Goal: Information Seeking & Learning: Learn about a topic

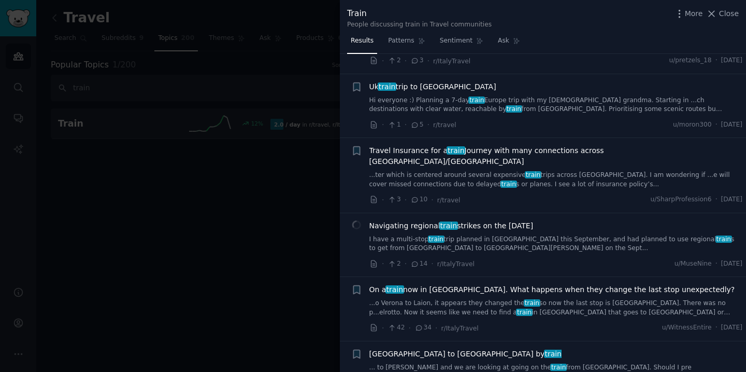
scroll to position [2735, 0]
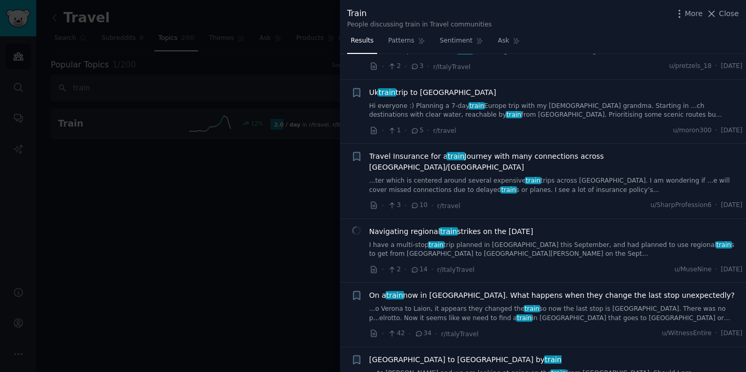
click at [419, 226] on span "Navigating regional train strikes on the [DATE]" at bounding box center [451, 231] width 164 height 11
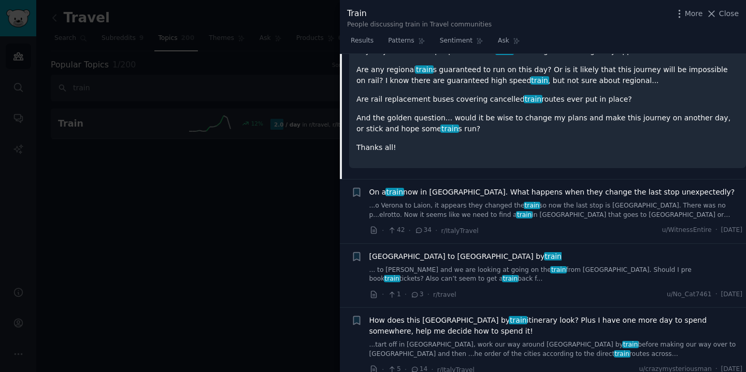
scroll to position [3057, 0]
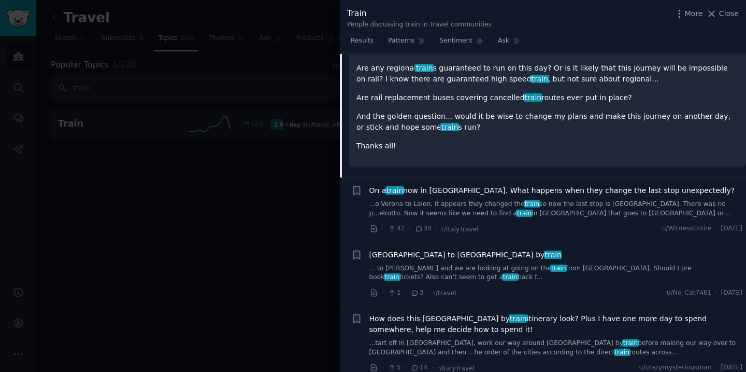
click at [417, 249] on span "[GEOGRAPHIC_DATA] to [GEOGRAPHIC_DATA] by train" at bounding box center [465, 254] width 193 height 11
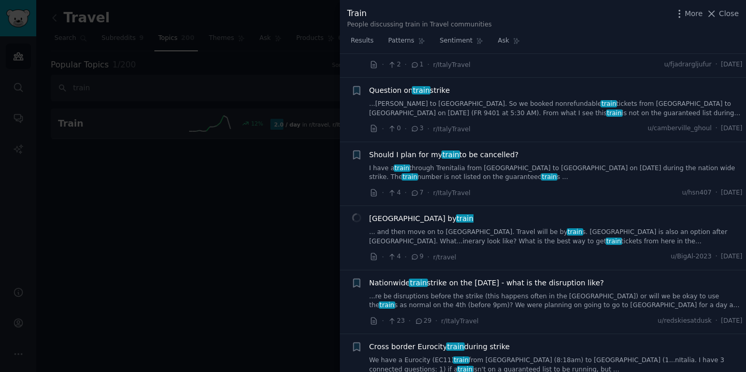
scroll to position [2415, 0]
click at [320, 211] on div at bounding box center [373, 186] width 746 height 372
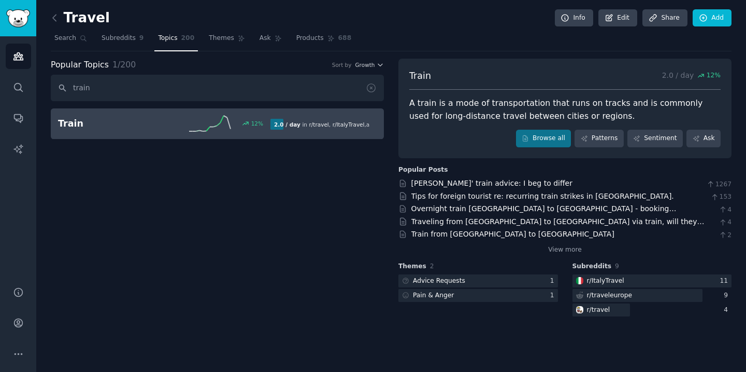
click at [179, 37] on link "Topics 200" at bounding box center [176, 40] width 44 height 21
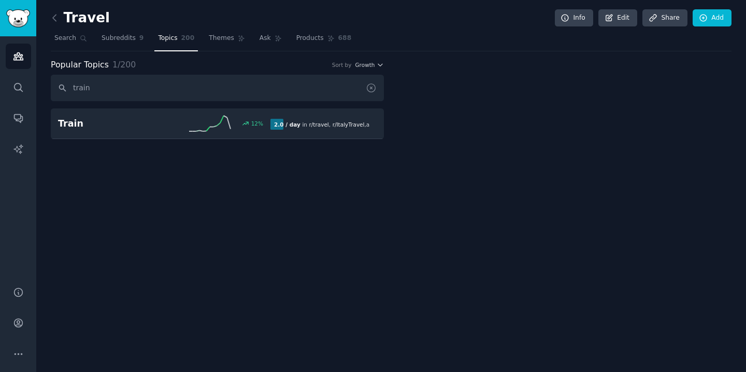
click at [372, 87] on icon at bounding box center [371, 87] width 11 height 11
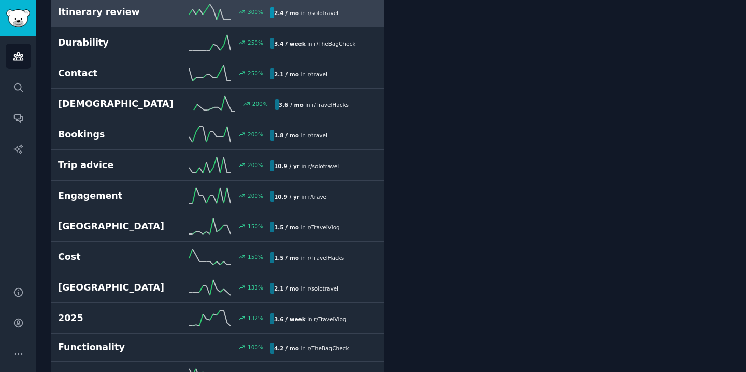
scroll to position [266, 0]
